Goal: Task Accomplishment & Management: Manage account settings

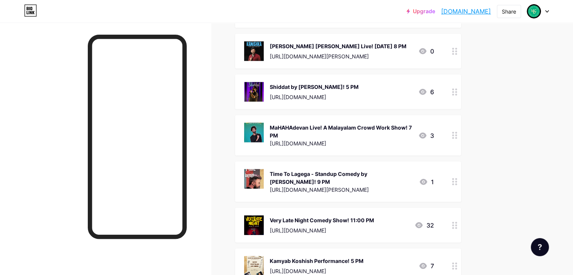
scroll to position [2184, 0]
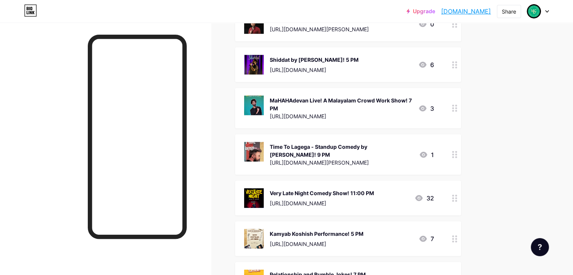
click at [374, 189] on div "Very Late Night Comedy Show! 11:00 PM" at bounding box center [322, 193] width 104 height 8
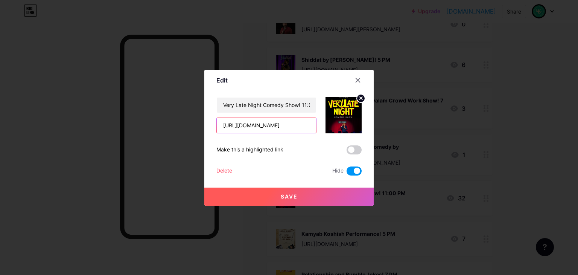
click at [282, 129] on input "[URL][DOMAIN_NAME]" at bounding box center [266, 125] width 99 height 15
type input "[URL][DOMAIN_NAME]"
click at [356, 81] on icon at bounding box center [358, 80] width 4 height 4
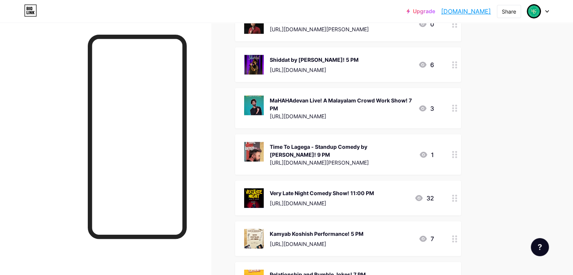
click at [461, 95] on div at bounding box center [454, 108] width 13 height 40
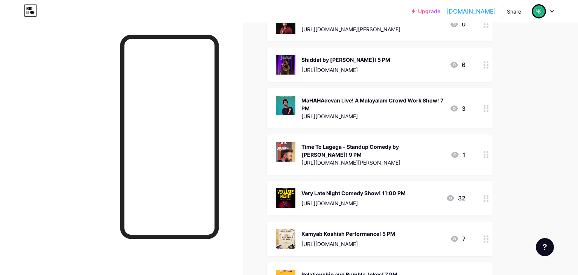
drag, startPoint x: 532, startPoint y: 84, endPoint x: 514, endPoint y: 84, distance: 17.7
click at [526, 84] on div at bounding box center [289, 137] width 578 height 275
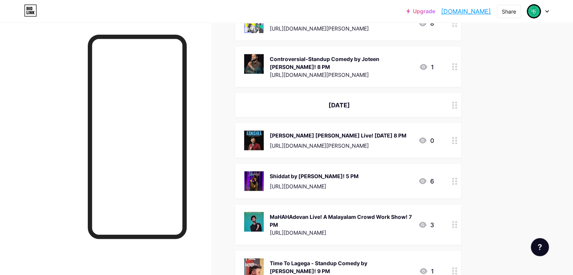
scroll to position [2071, 0]
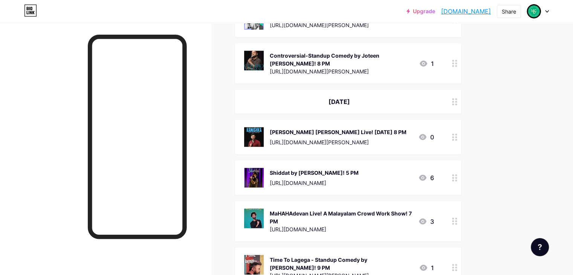
click at [333, 128] on div "[PERSON_NAME] [PERSON_NAME] Live! [DATE] 8 PM" at bounding box center [338, 132] width 137 height 8
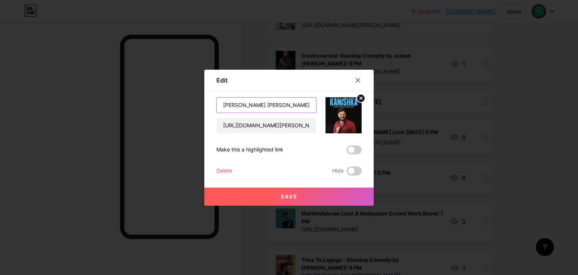
drag, startPoint x: 279, startPoint y: 104, endPoint x: 256, endPoint y: 104, distance: 22.6
click at [256, 104] on input "[PERSON_NAME] [PERSON_NAME] Live! [DATE] 8 PM" at bounding box center [266, 105] width 99 height 15
drag, startPoint x: 281, startPoint y: 105, endPoint x: 203, endPoint y: 108, distance: 77.6
click at [203, 108] on div "Edit Content YouTube Play YouTube video without leaving your page. ADD Vimeo Pl…" at bounding box center [289, 137] width 578 height 275
click at [359, 79] on icon at bounding box center [358, 80] width 4 height 4
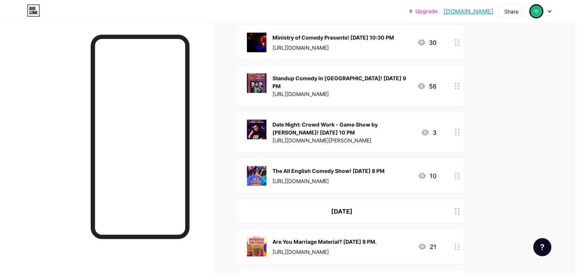
scroll to position [1732, 0]
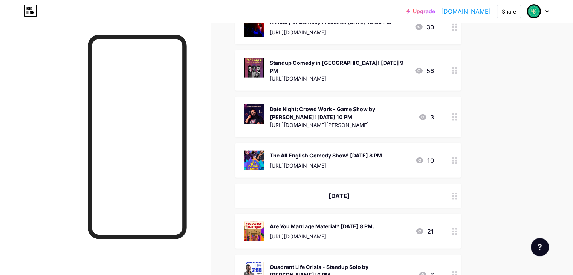
click at [382, 151] on div "The All English Comedy Show! [DATE] 8 PM" at bounding box center [326, 155] width 112 height 8
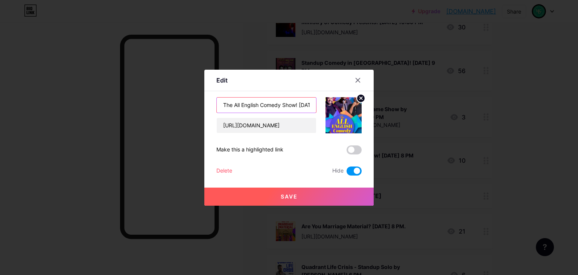
scroll to position [0, 24]
drag, startPoint x: 300, startPoint y: 106, endPoint x: 285, endPoint y: 103, distance: 15.7
click at [285, 103] on input "The All English Comedy Show! [DATE] 8 PM" at bounding box center [266, 105] width 99 height 15
click at [306, 105] on input "The All English Comedy Show! [DATE] 8 PM" at bounding box center [266, 105] width 99 height 15
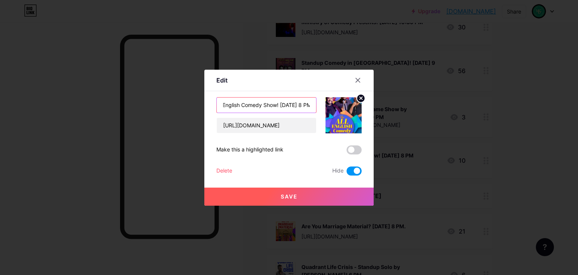
scroll to position [0, 26]
click at [298, 102] on input "The All English Comedy Show! [DATE] 8 PM" at bounding box center [266, 105] width 99 height 15
type input "The All English Comedy Show! [DATE] 10 PM"
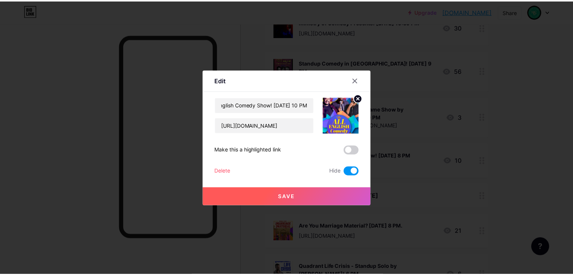
scroll to position [0, 0]
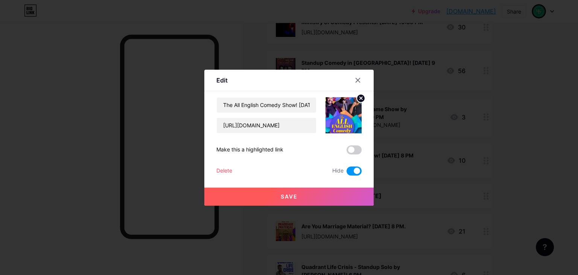
drag, startPoint x: 356, startPoint y: 173, endPoint x: 357, endPoint y: 169, distance: 3.9
click at [357, 170] on span at bounding box center [354, 170] width 15 height 9
click at [347, 173] on input "checkbox" at bounding box center [347, 173] width 0 height 0
click at [358, 196] on button "Save" at bounding box center [288, 197] width 169 height 18
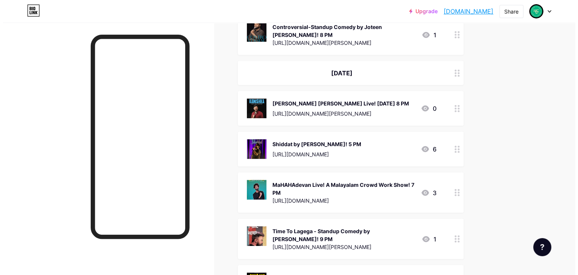
scroll to position [2101, 0]
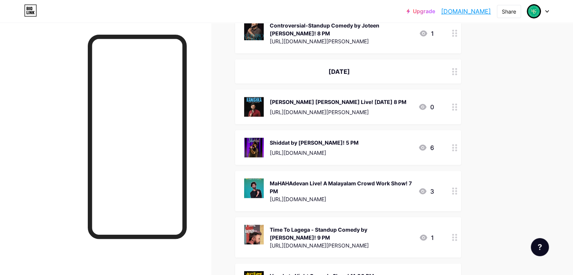
click at [347, 98] on div "[PERSON_NAME] [PERSON_NAME] Live! [DATE] 8 PM" at bounding box center [338, 102] width 137 height 8
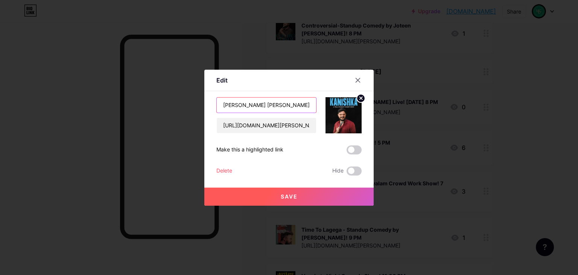
drag, startPoint x: 267, startPoint y: 103, endPoint x: 213, endPoint y: 104, distance: 53.9
click at [213, 104] on div "Edit Content YouTube Play YouTube video without leaving your page. ADD Vimeo Pl…" at bounding box center [288, 138] width 169 height 136
